Goal: Browse casually

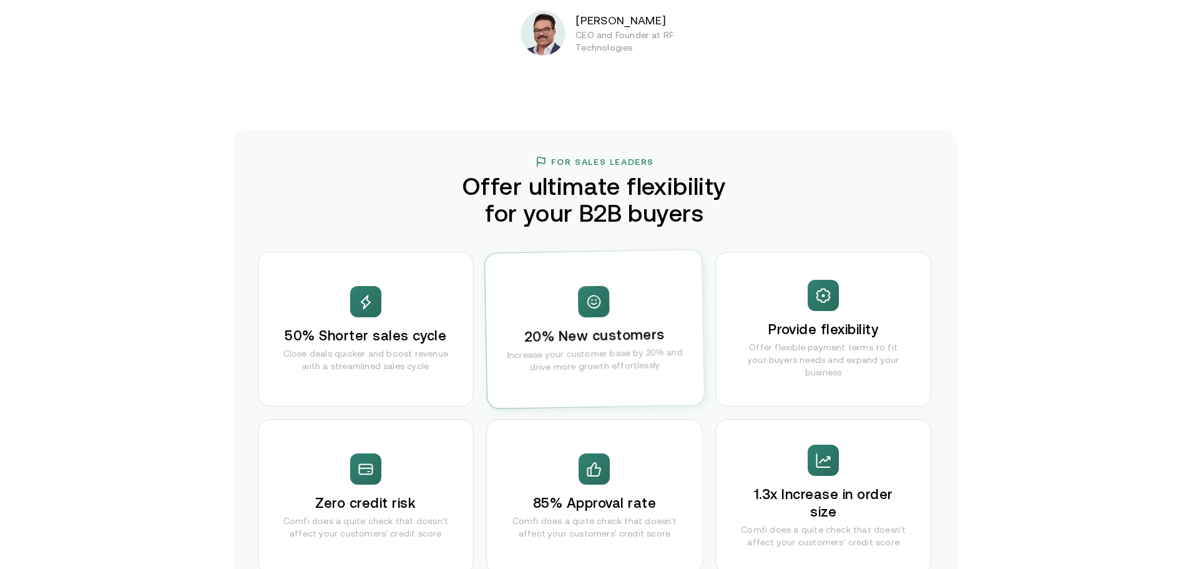
scroll to position [2435, 0]
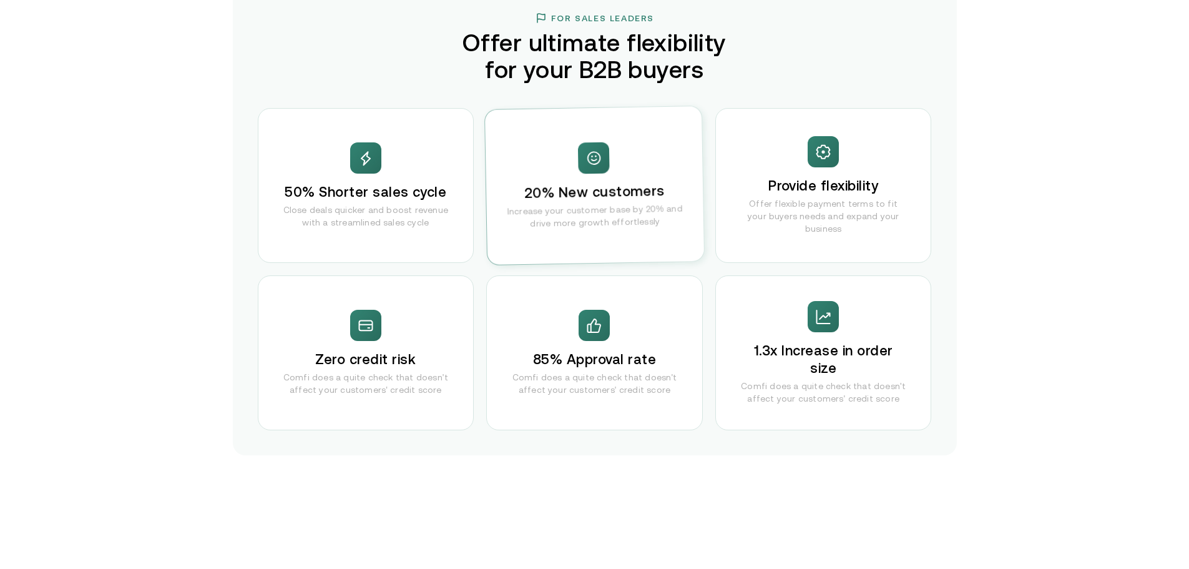
click at [392, 199] on h3 "50% Shorter sales cycle" at bounding box center [366, 192] width 162 height 17
